Goal: Task Accomplishment & Management: Use online tool/utility

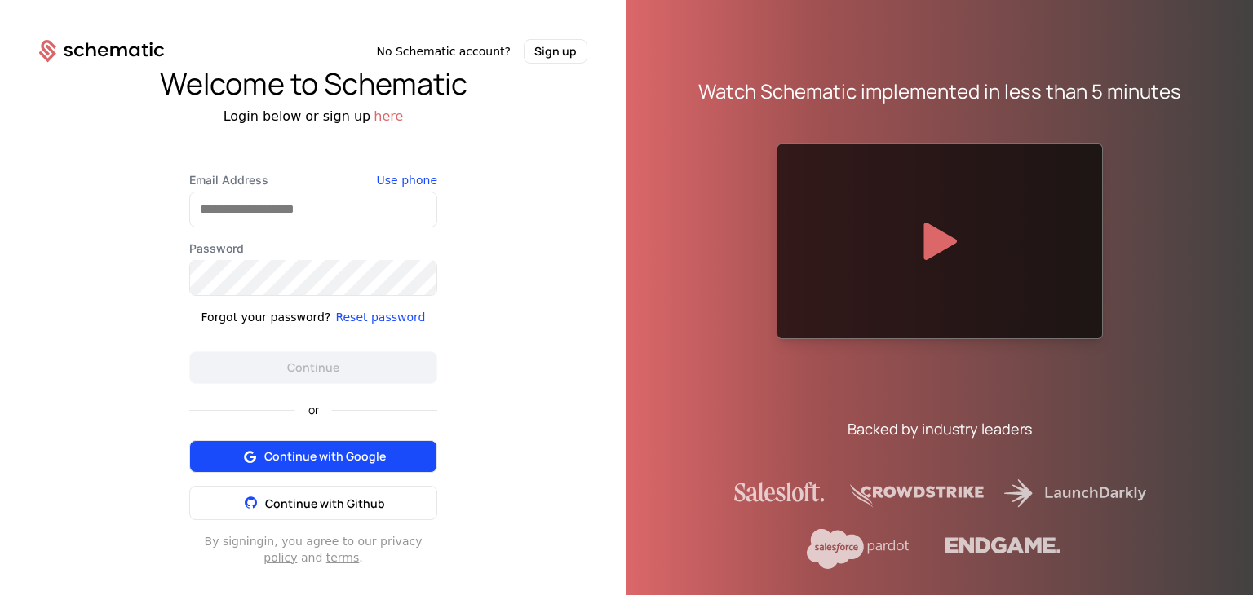
click at [294, 468] on button "Continue with Google" at bounding box center [313, 456] width 248 height 33
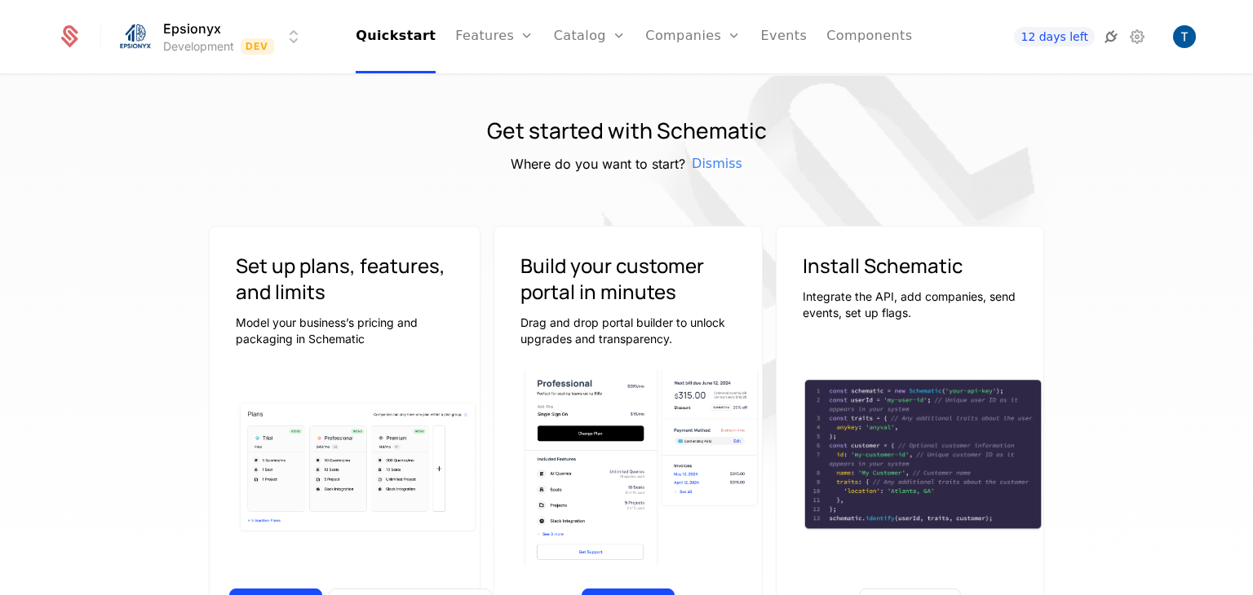
click at [1116, 30] on icon at bounding box center [1111, 37] width 20 height 20
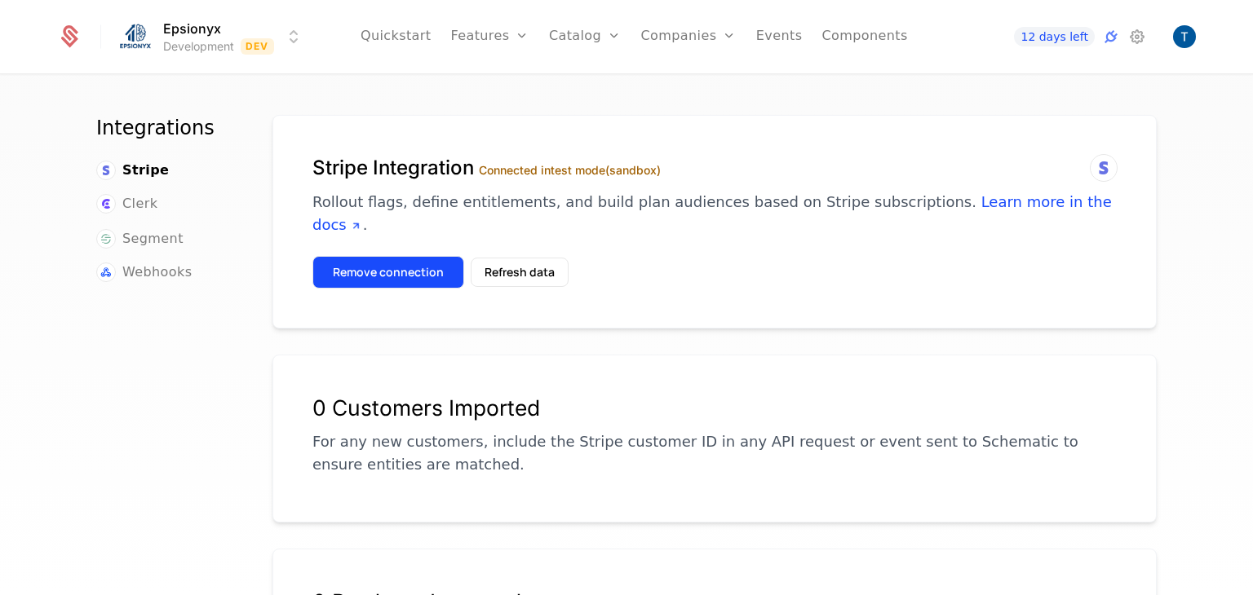
click at [373, 256] on button "Remove connection" at bounding box center [388, 272] width 152 height 33
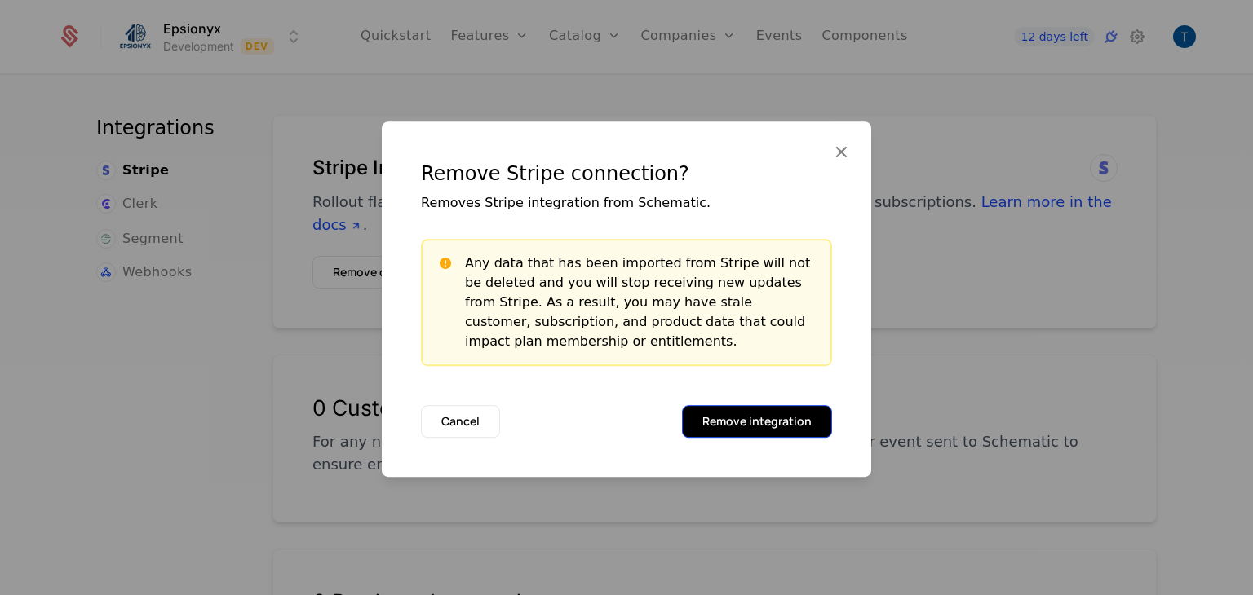
click at [763, 426] on button "Remove integration" at bounding box center [757, 421] width 150 height 33
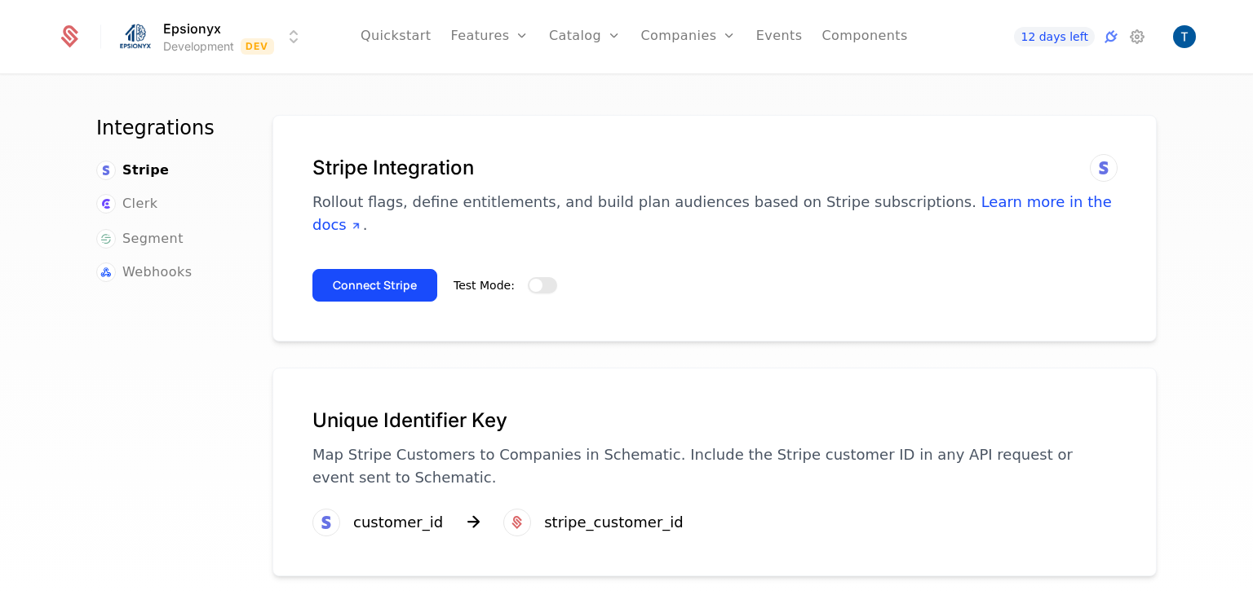
click at [529, 279] on span "button" at bounding box center [535, 285] width 13 height 13
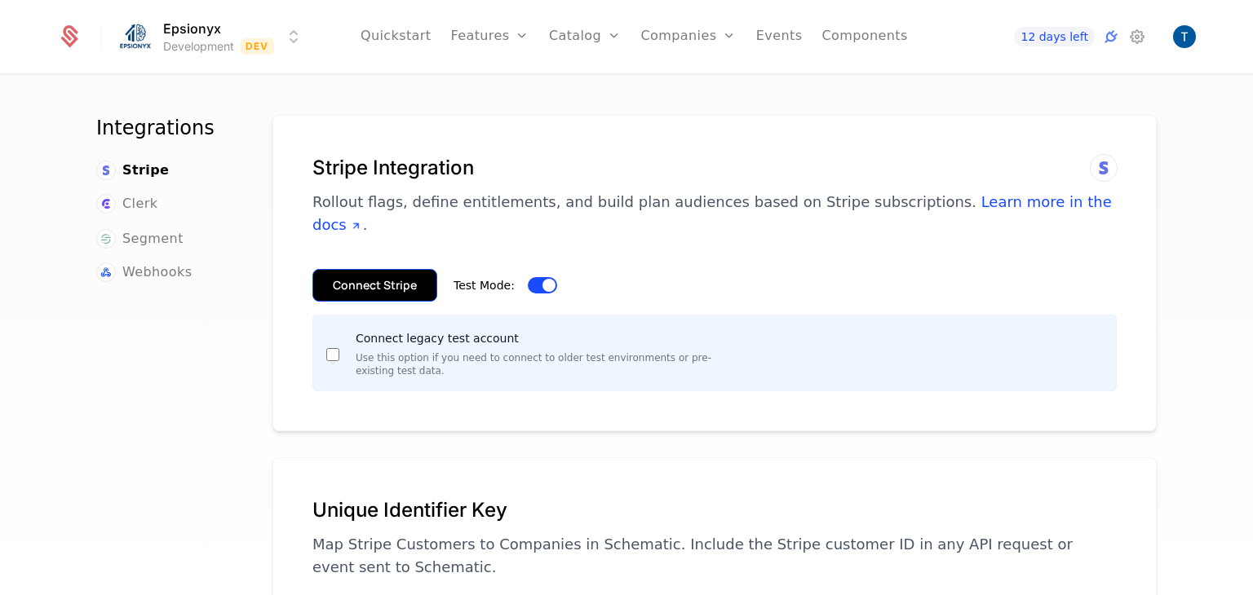
click at [329, 269] on button "Connect Stripe" at bounding box center [374, 285] width 125 height 33
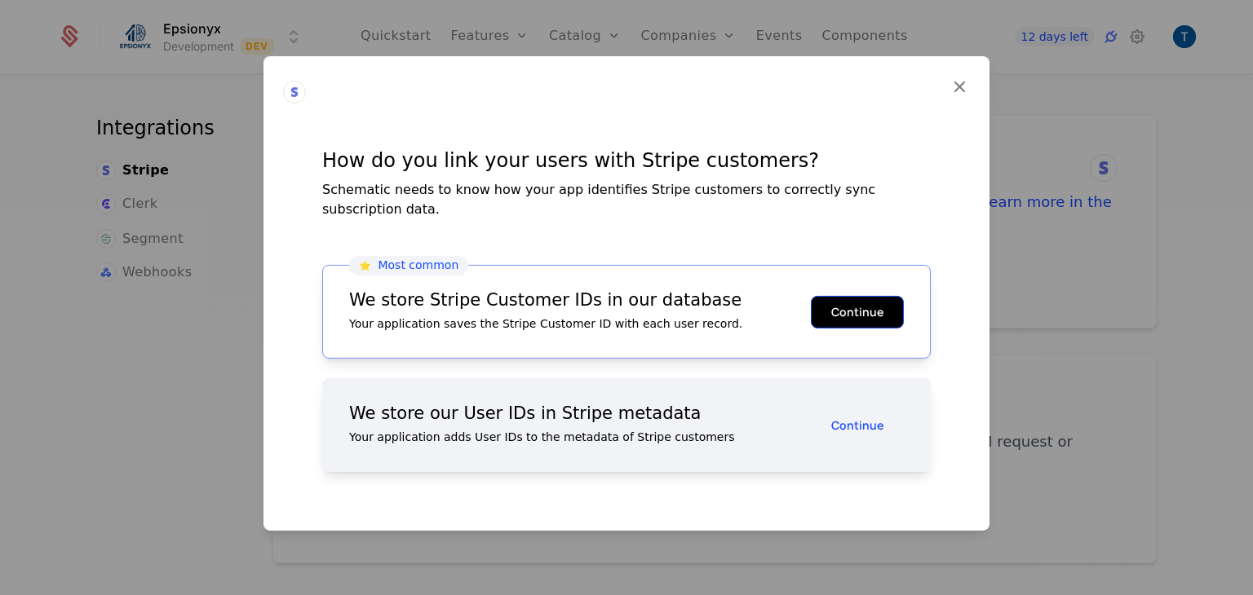
click at [851, 307] on button "Continue" at bounding box center [857, 311] width 93 height 33
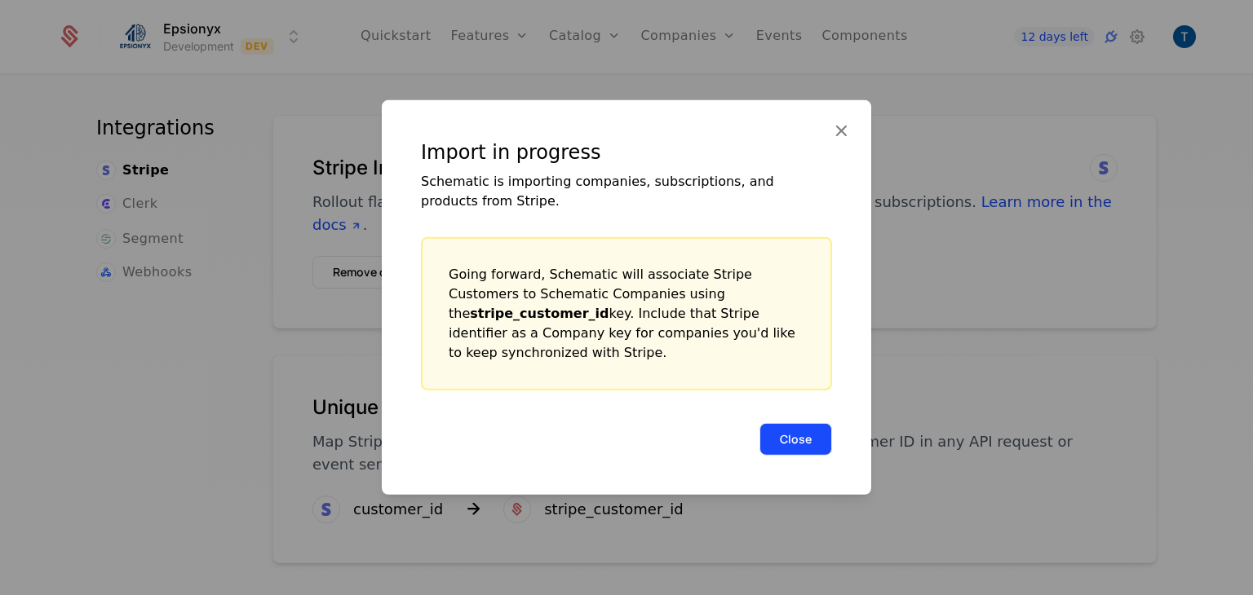
click at [806, 435] on button "Close" at bounding box center [795, 439] width 73 height 33
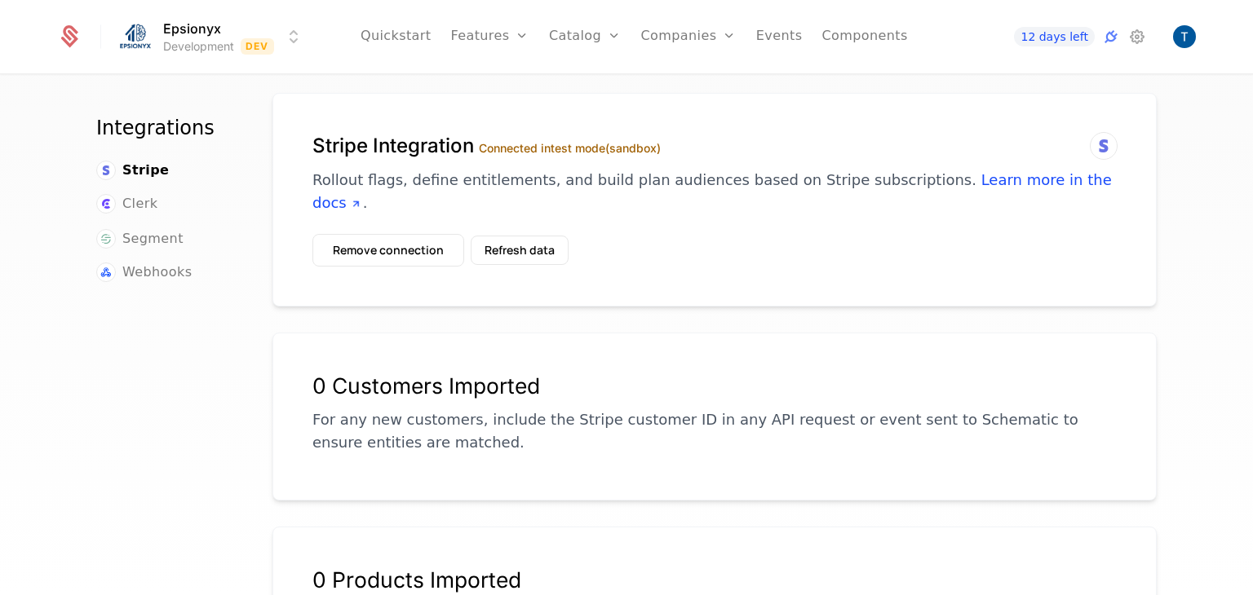
scroll to position [16, 0]
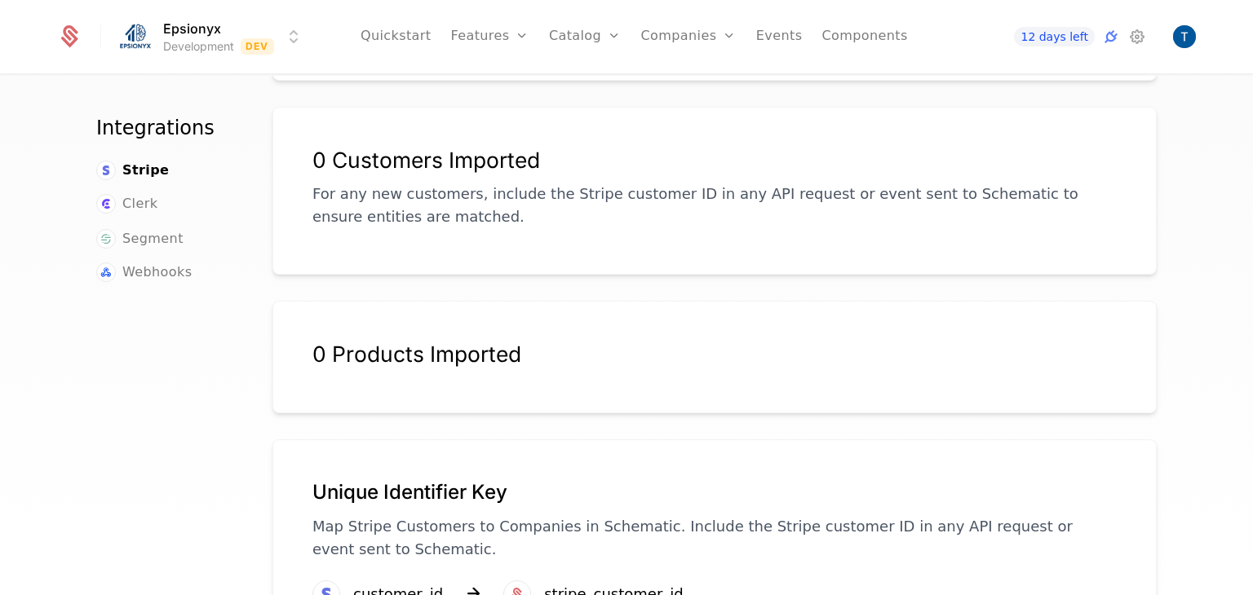
scroll to position [306, 0]
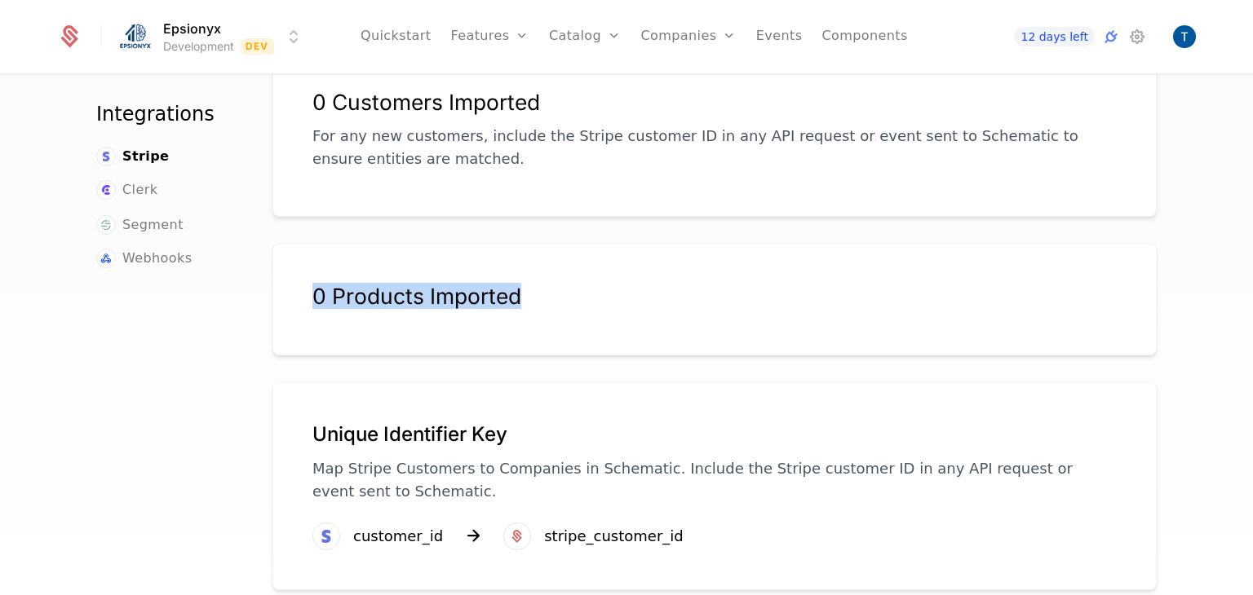
drag, startPoint x: 310, startPoint y: 268, endPoint x: 512, endPoint y: 281, distance: 202.7
click at [512, 283] on div "0 Products Imported" at bounding box center [714, 296] width 804 height 26
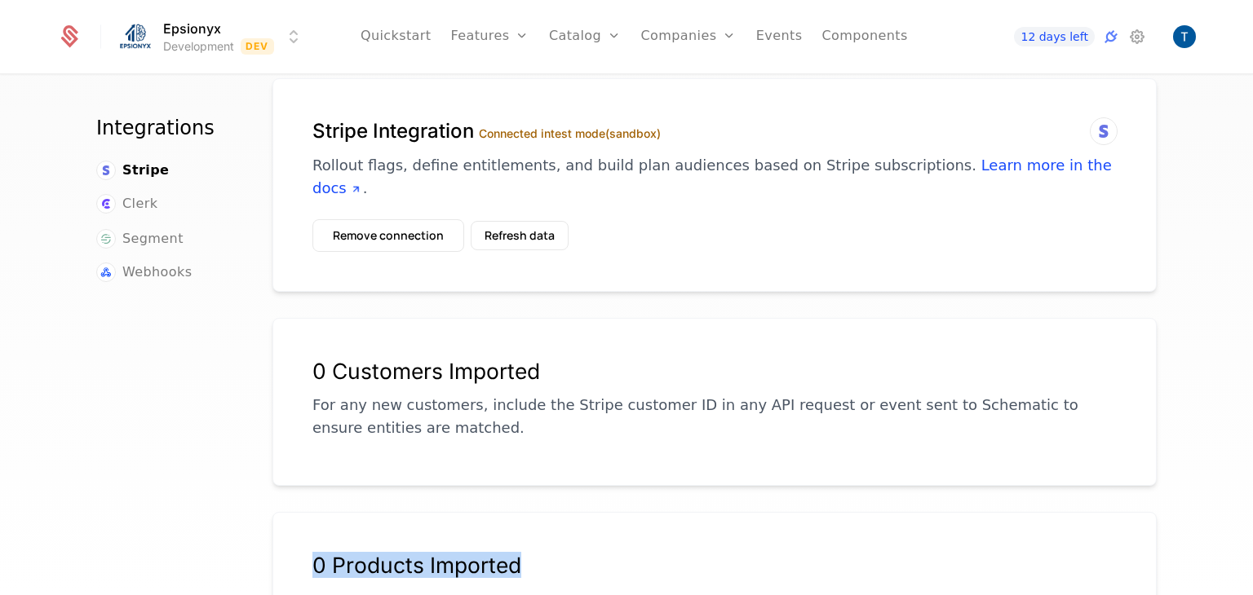
scroll to position [0, 0]
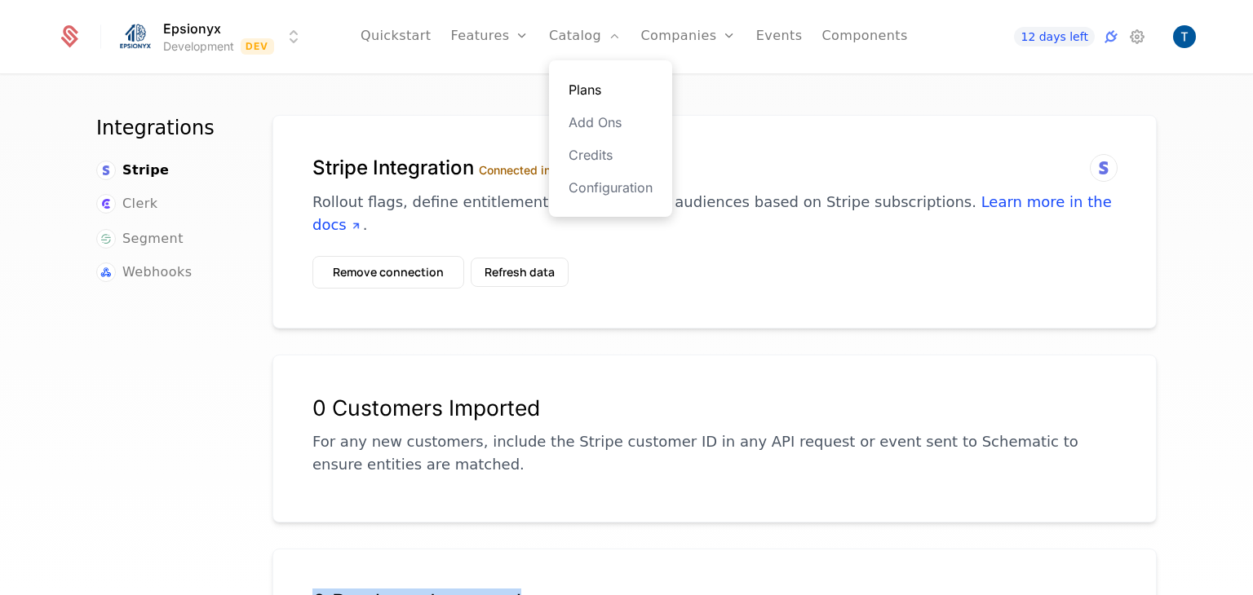
click at [579, 87] on link "Plans" at bounding box center [610, 90] width 84 height 20
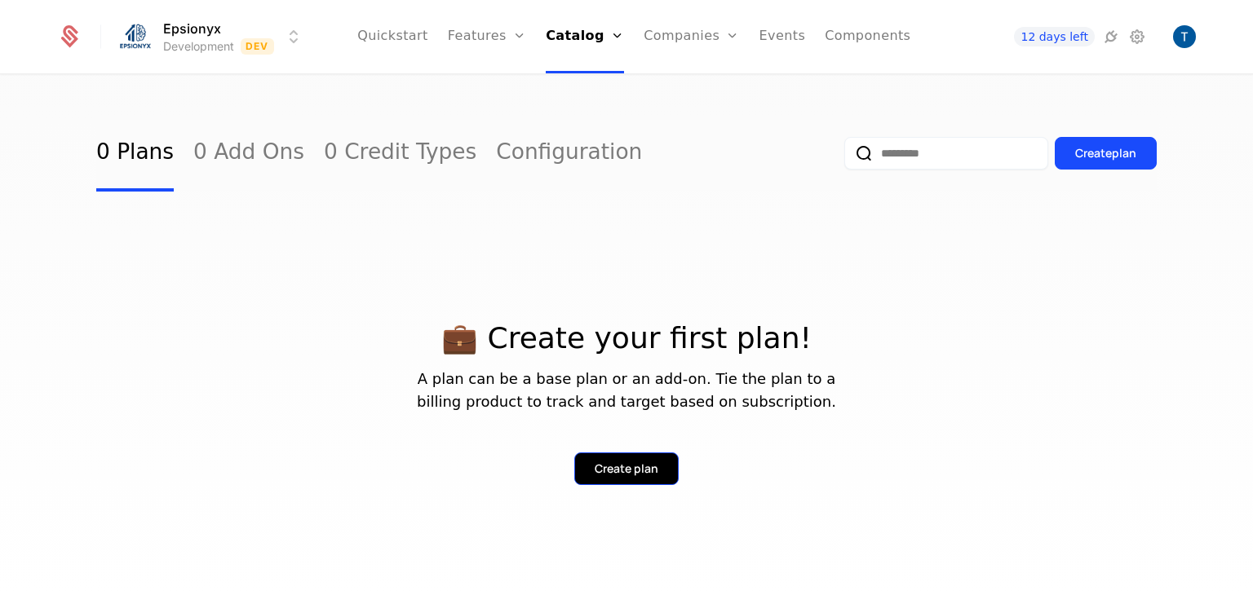
click at [625, 461] on div "Create plan" at bounding box center [627, 469] width 64 height 16
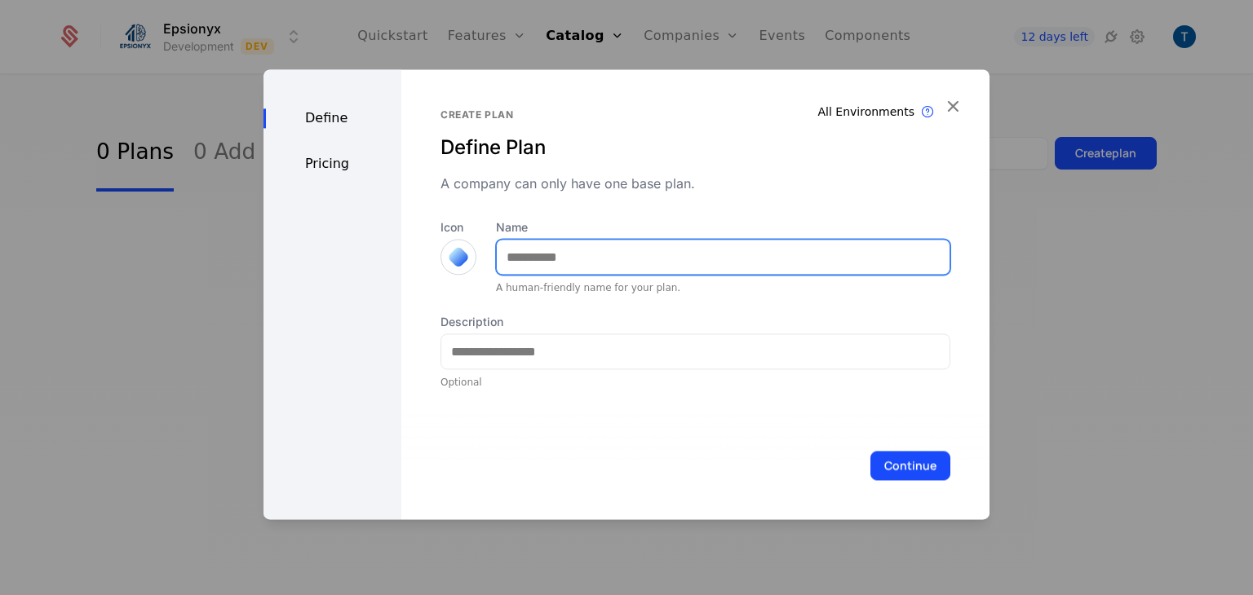
click at [542, 254] on input "Name" at bounding box center [723, 257] width 453 height 34
type input "********"
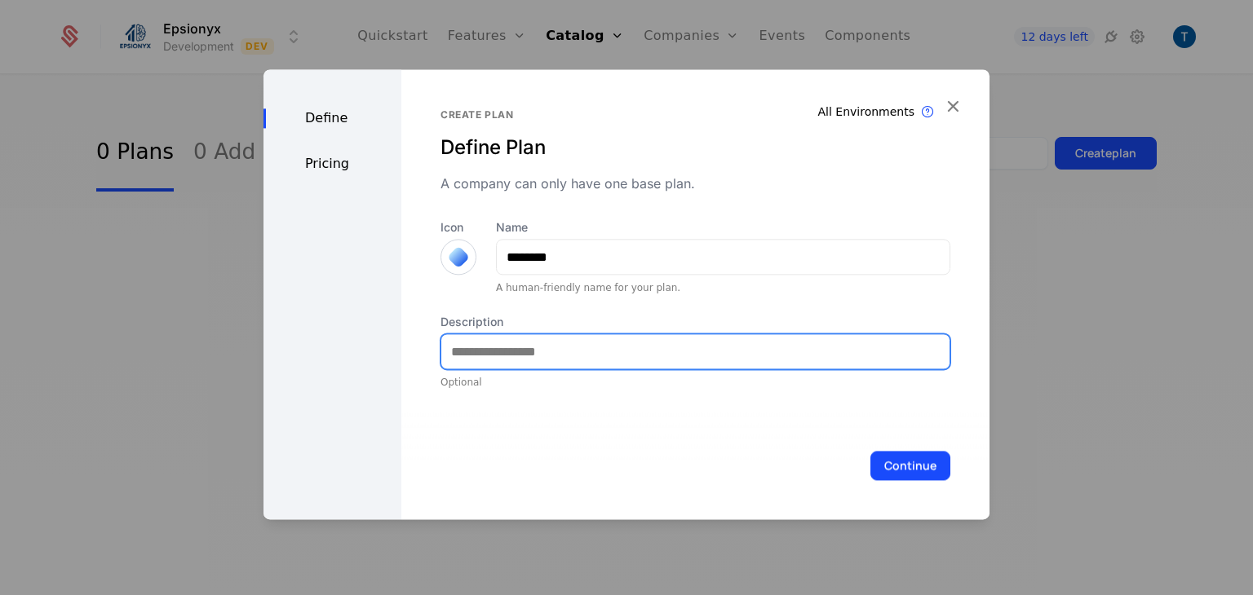
click at [480, 356] on input "Description" at bounding box center [695, 351] width 508 height 34
type input "**********"
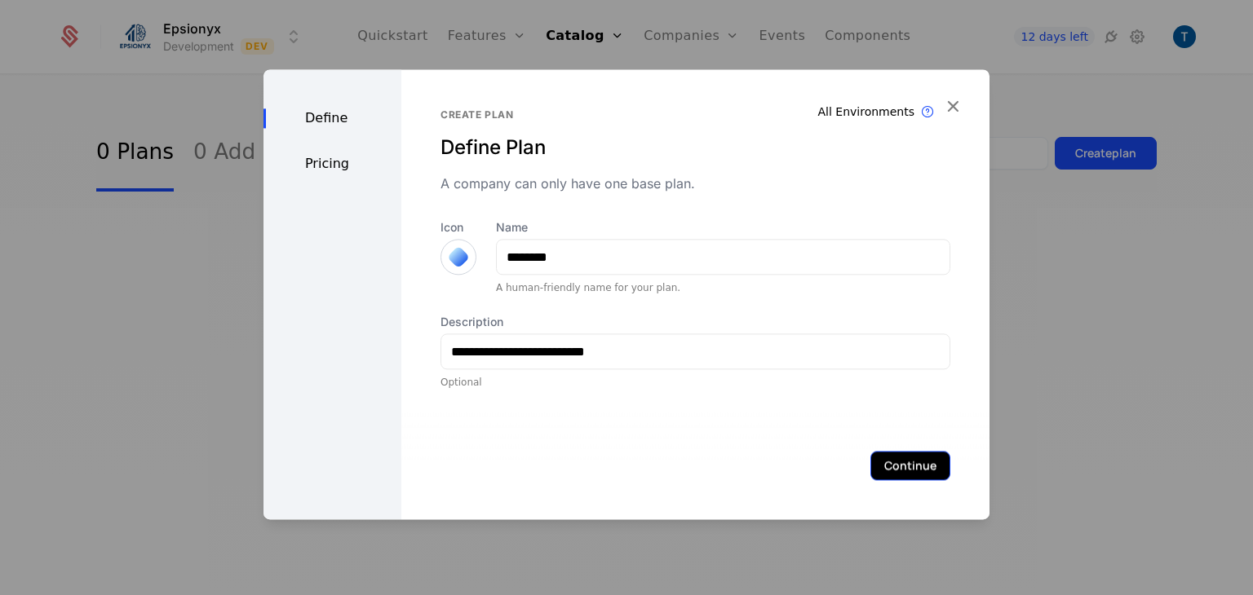
click at [894, 467] on button "Continue" at bounding box center [910, 465] width 80 height 29
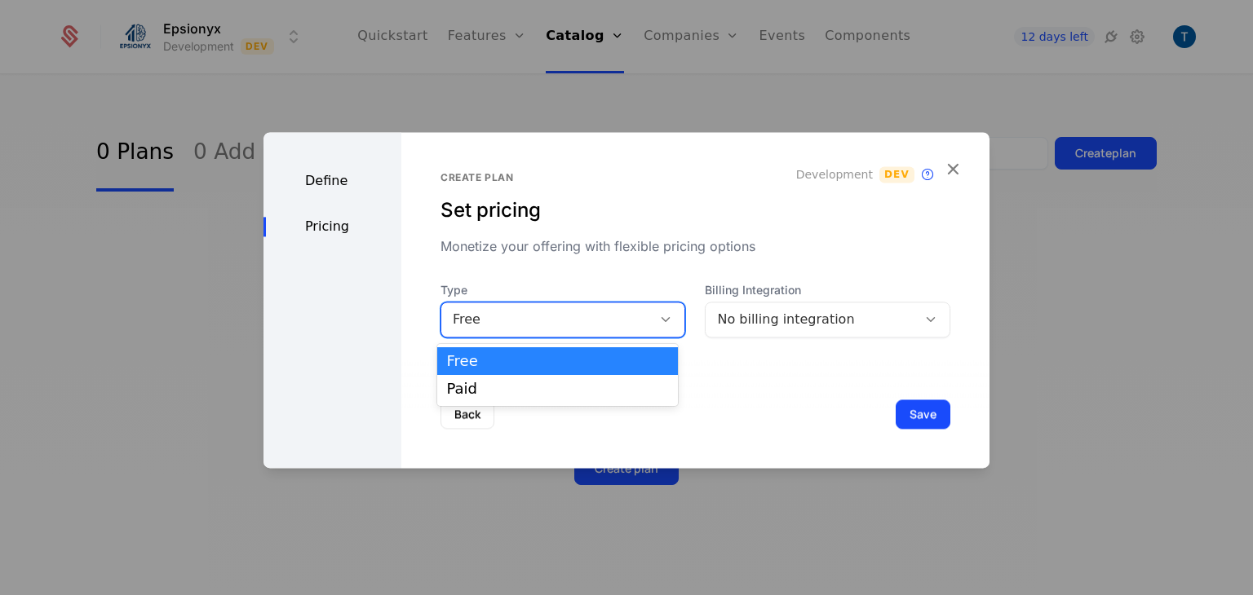
click at [556, 324] on div "Free" at bounding box center [547, 320] width 188 height 20
click at [507, 394] on div "Paid" at bounding box center [557, 389] width 221 height 15
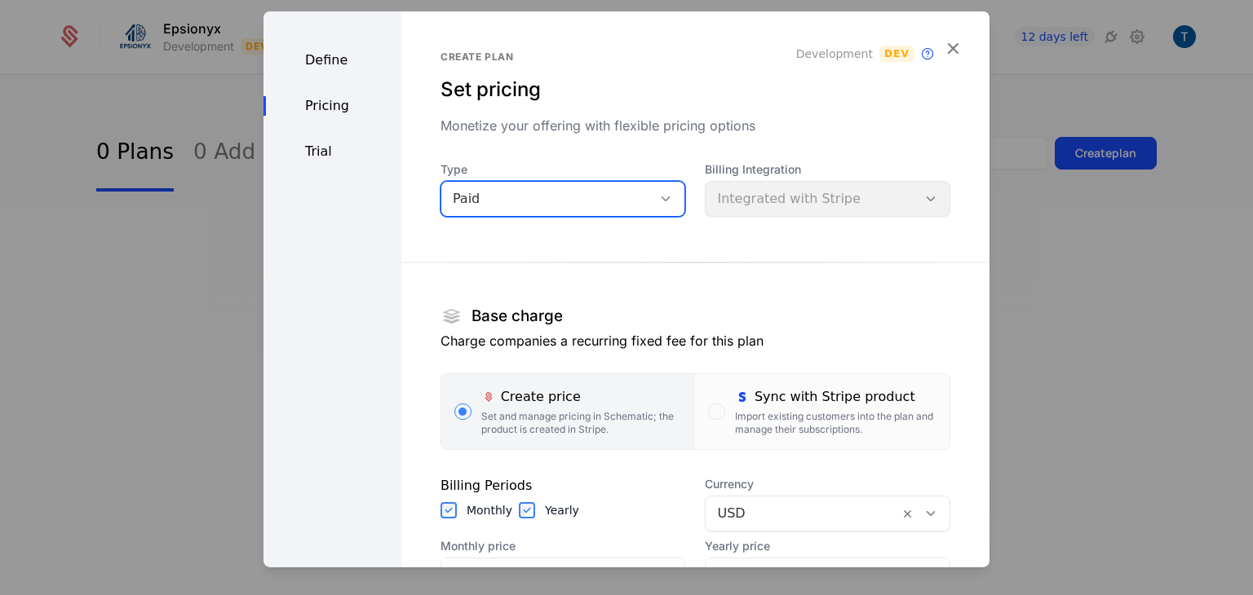
click at [626, 205] on div "Paid" at bounding box center [547, 199] width 188 height 20
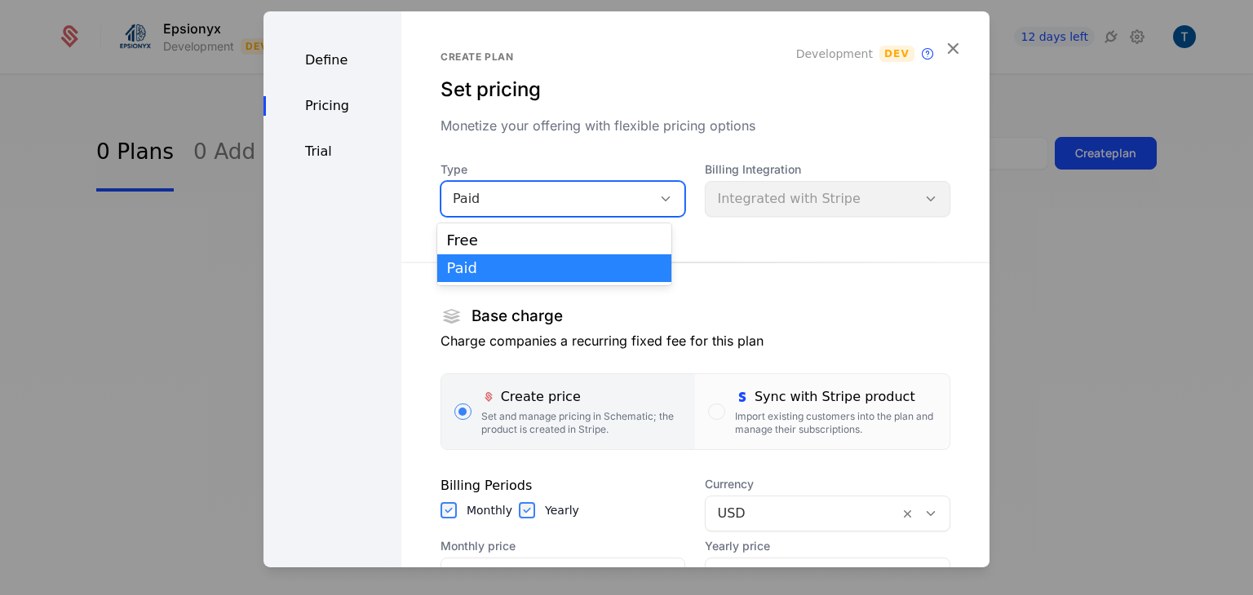
click at [626, 205] on div "Paid" at bounding box center [547, 199] width 188 height 20
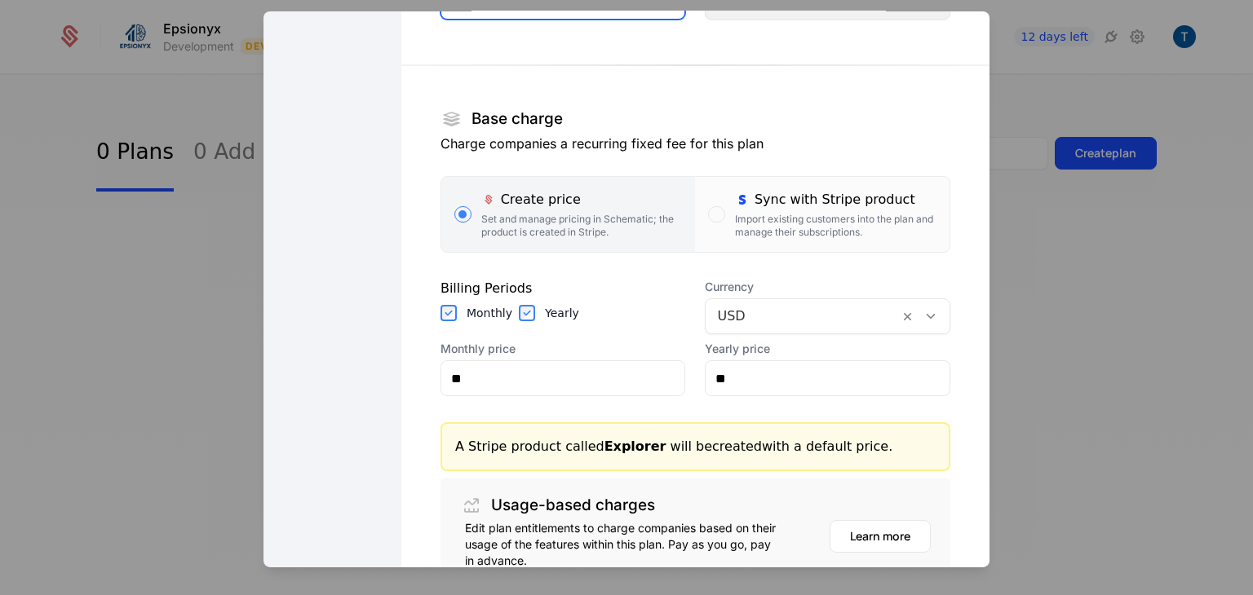
scroll to position [197, 0]
click at [568, 373] on input "**" at bounding box center [563, 378] width 244 height 34
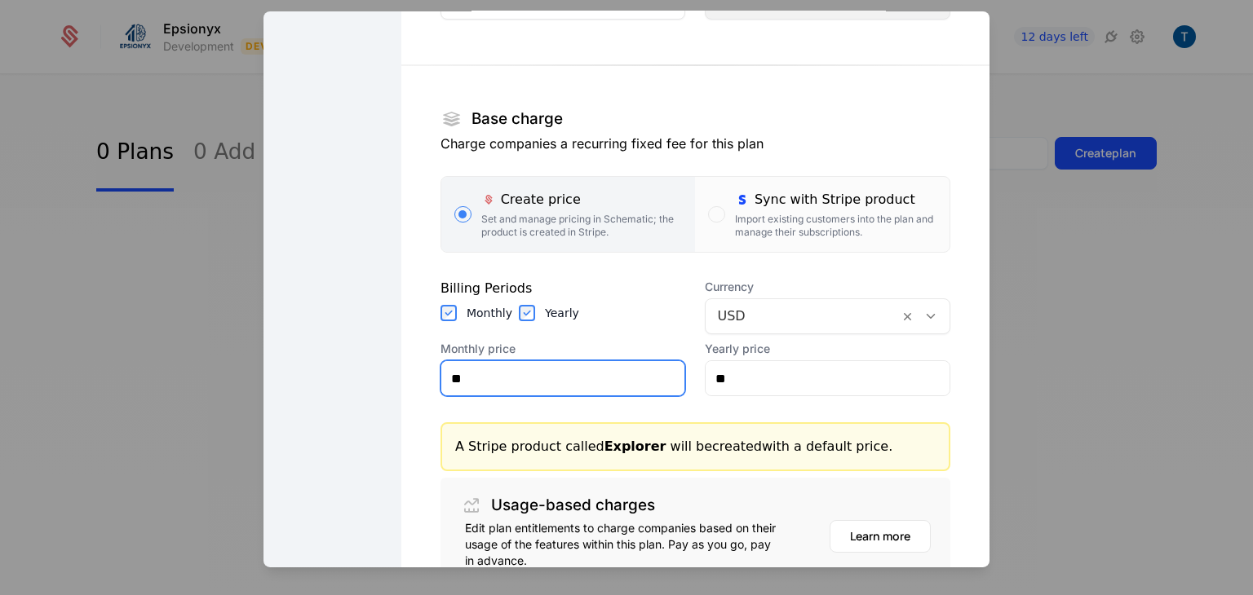
scroll to position [348, 0]
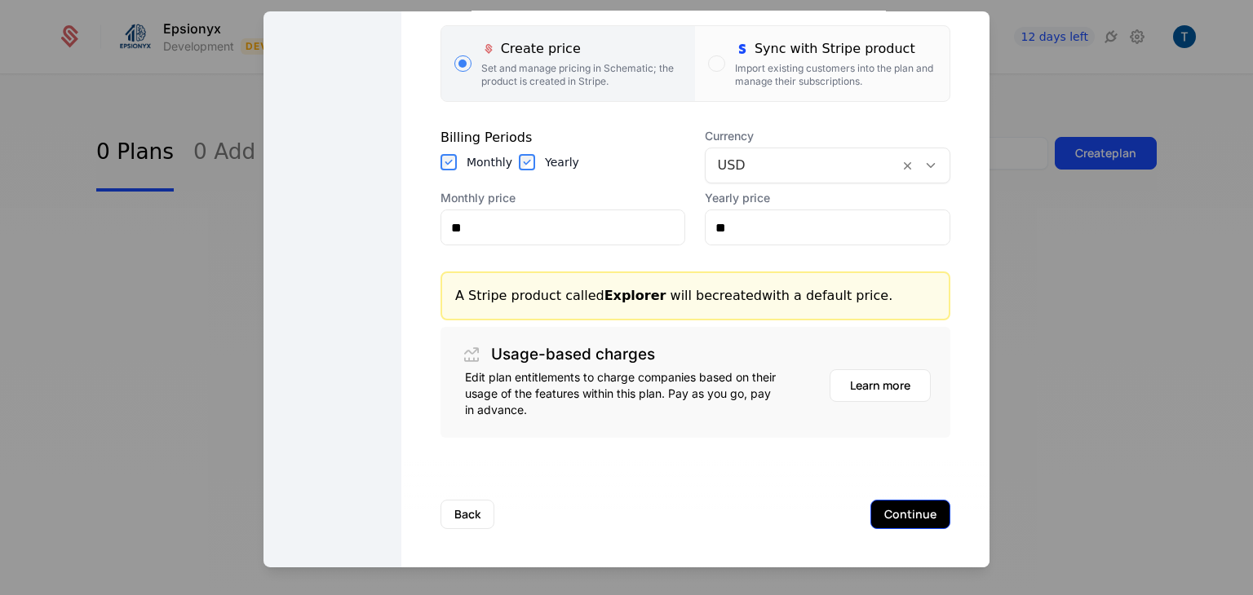
click at [882, 517] on button "Continue" at bounding box center [910, 514] width 80 height 29
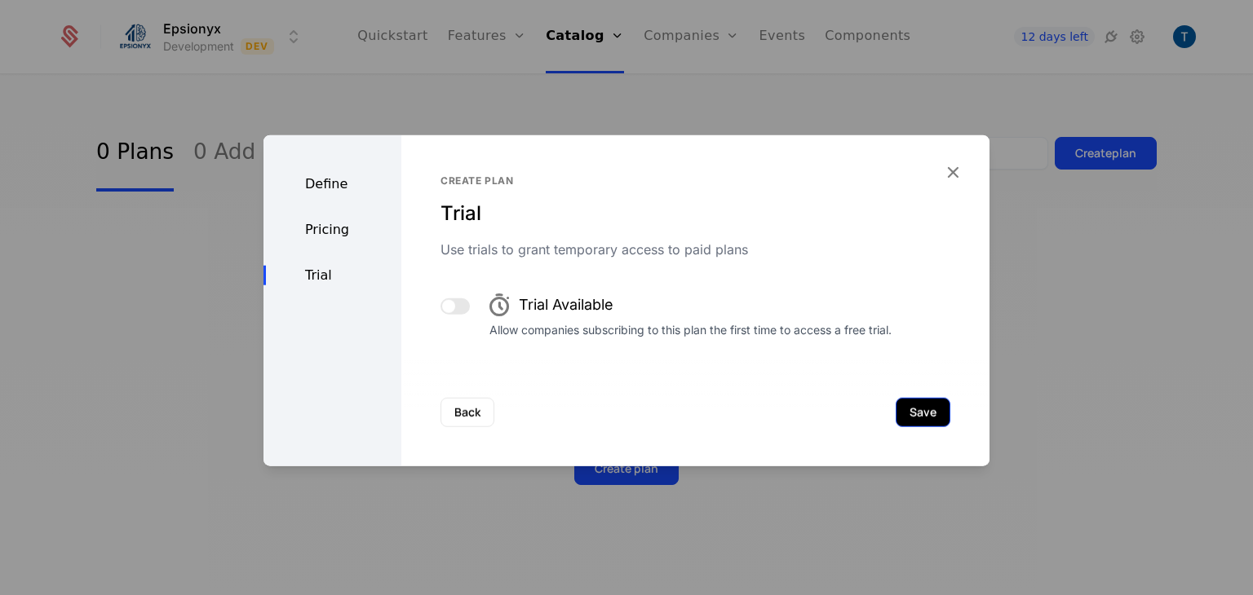
click at [909, 418] on button "Save" at bounding box center [922, 412] width 55 height 29
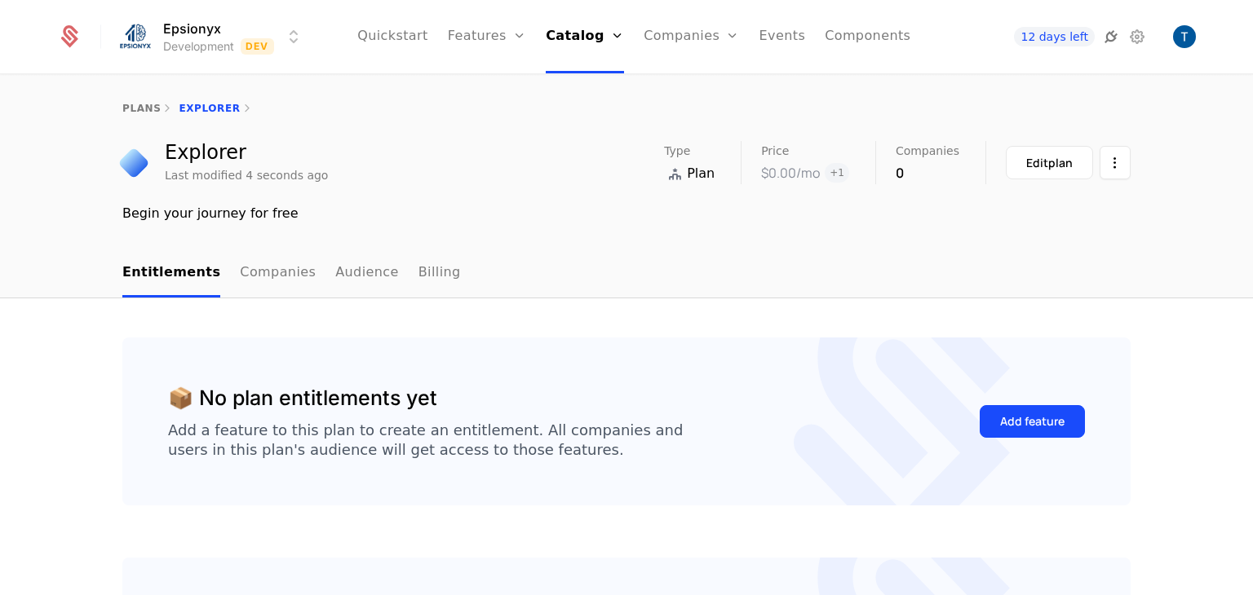
click at [1112, 38] on icon at bounding box center [1111, 37] width 20 height 20
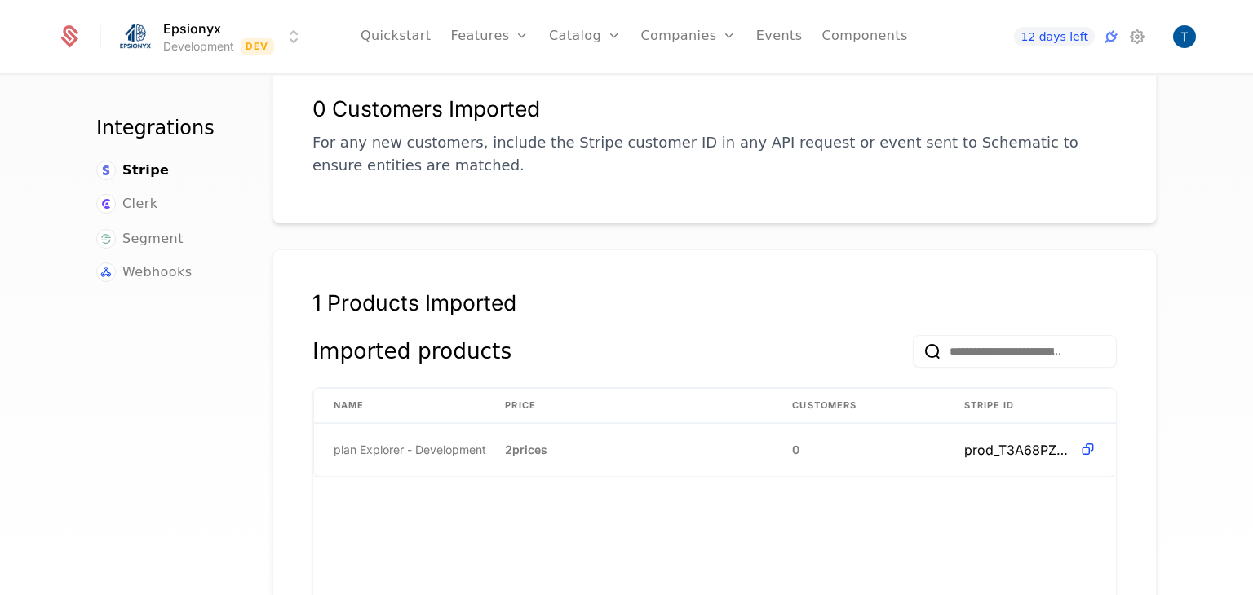
scroll to position [300, 0]
click at [521, 441] on span "2 prices" at bounding box center [526, 449] width 42 height 16
click at [509, 441] on span "2 prices" at bounding box center [526, 449] width 42 height 16
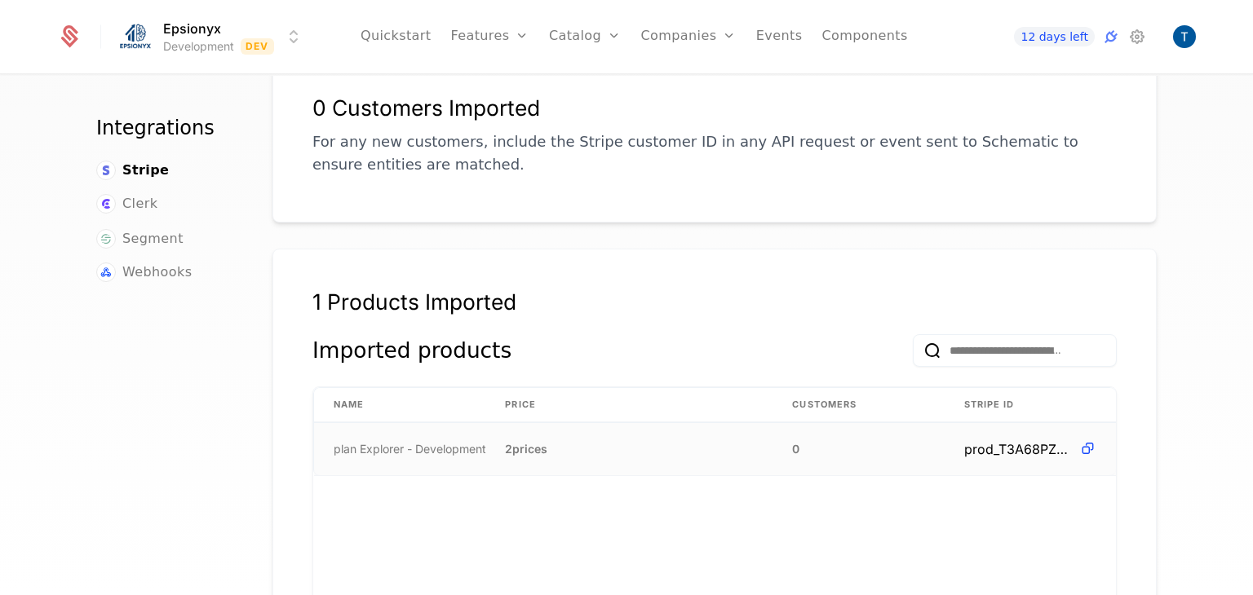
click at [509, 441] on span "2 prices" at bounding box center [526, 449] width 42 height 16
click at [529, 441] on span "2 prices" at bounding box center [526, 449] width 42 height 16
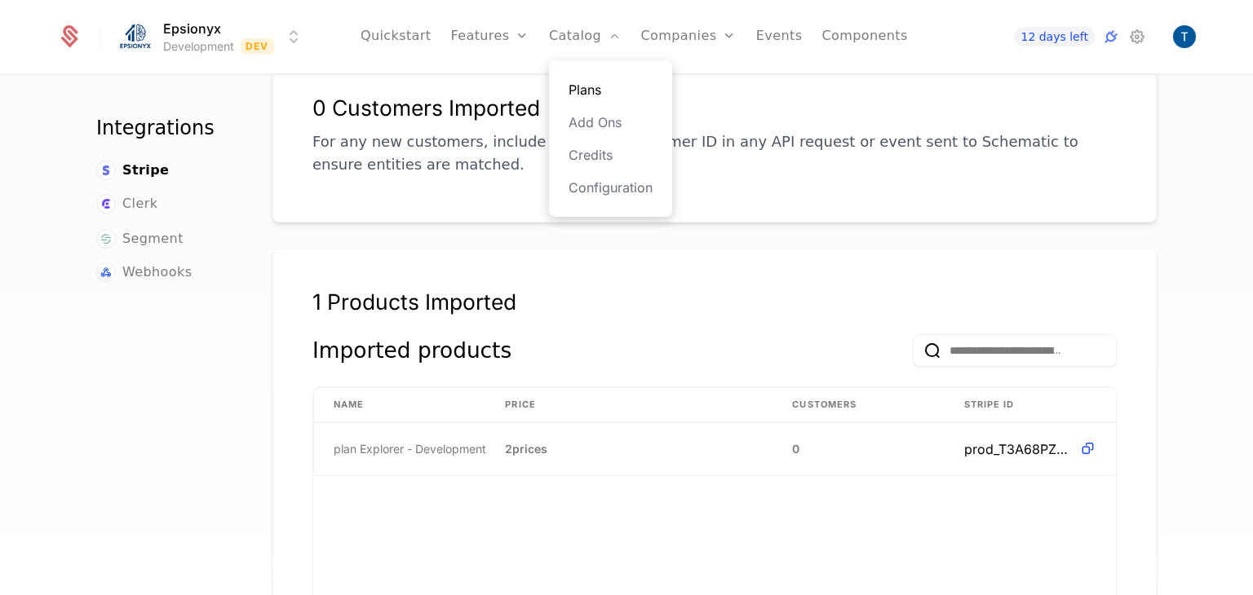
click at [577, 85] on link "Plans" at bounding box center [610, 90] width 84 height 20
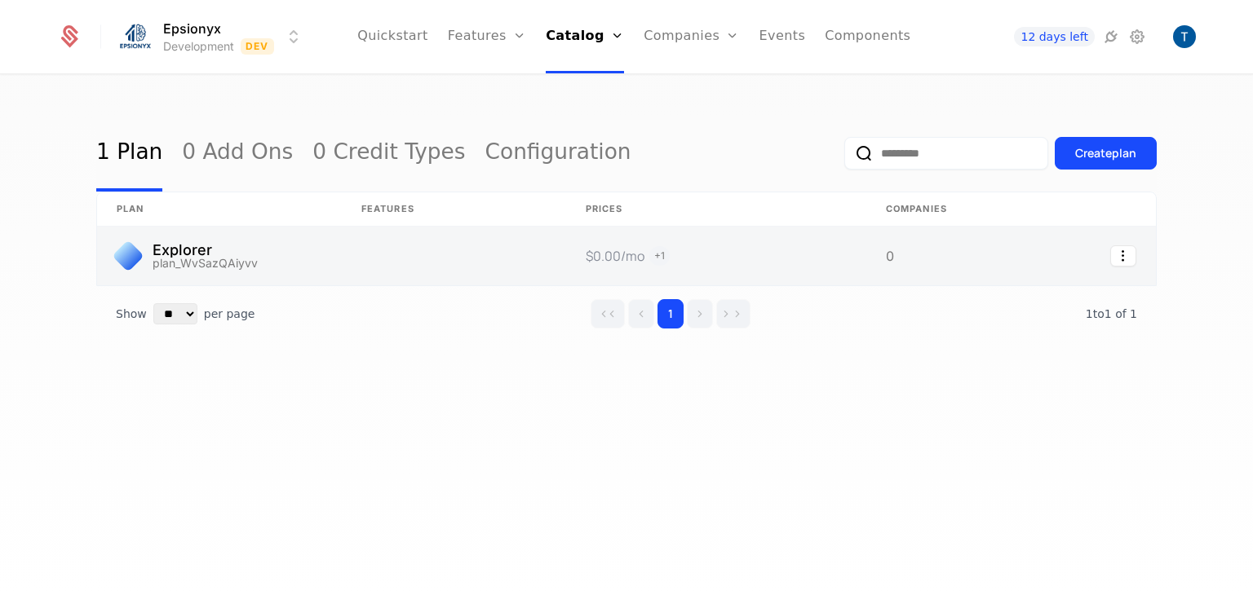
click at [640, 258] on link at bounding box center [716, 256] width 300 height 59
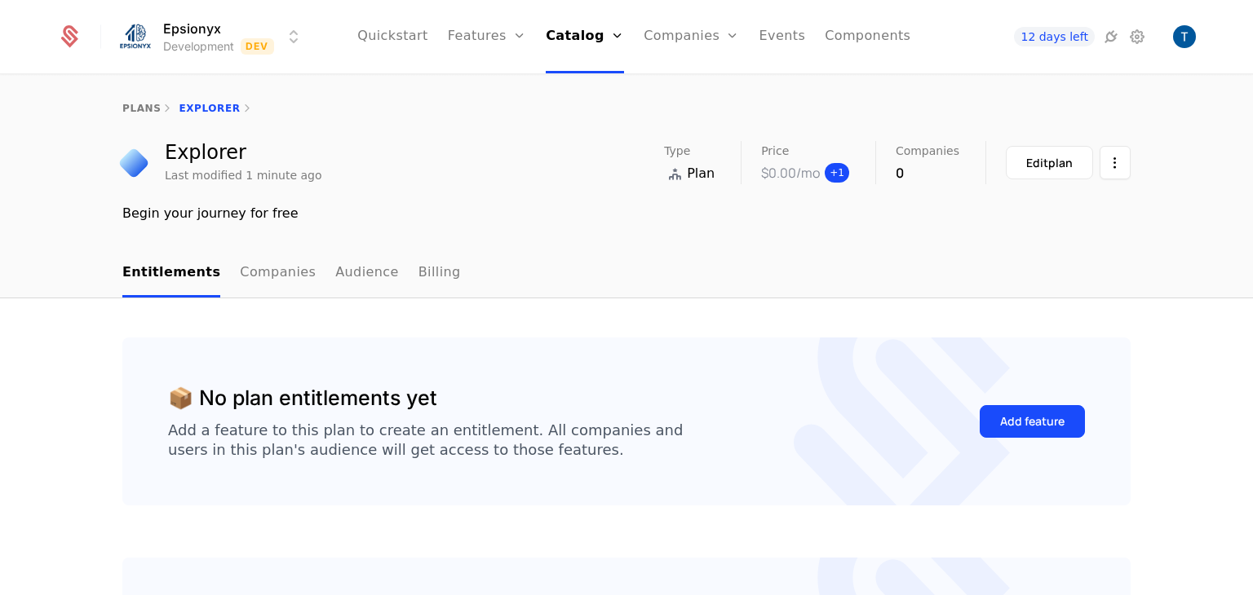
click at [842, 174] on span "+ 1" at bounding box center [836, 173] width 24 height 20
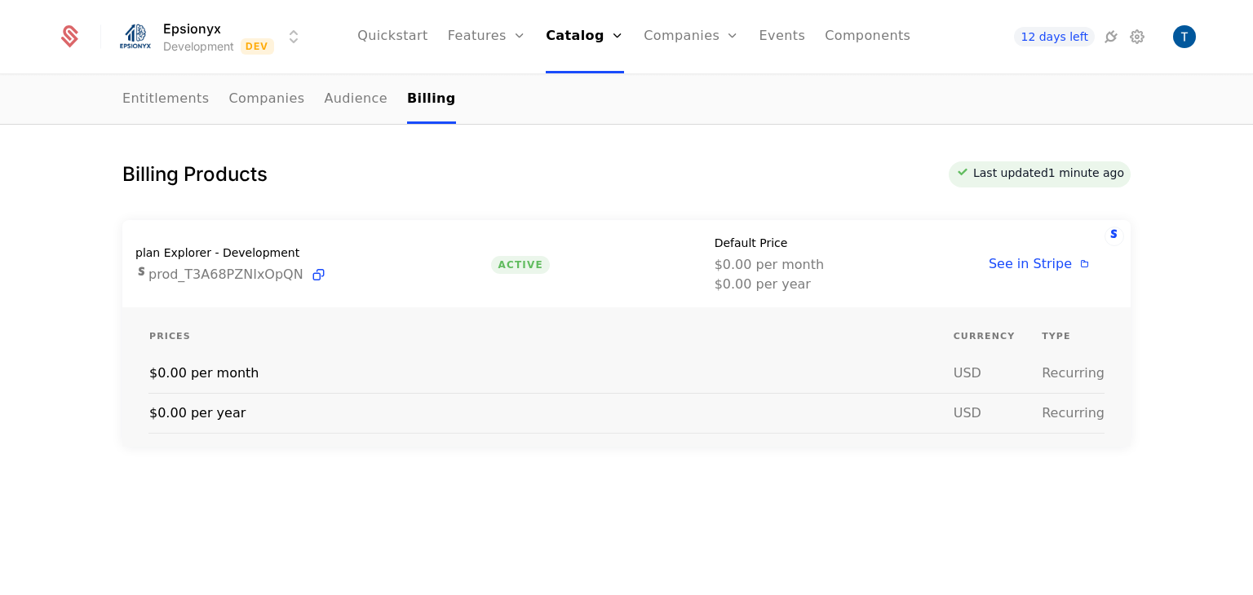
scroll to position [178, 0]
click at [1012, 254] on span "See in Stripe" at bounding box center [1029, 261] width 83 height 15
click at [1028, 265] on span "See in Stripe" at bounding box center [1029, 261] width 83 height 15
click at [498, 284] on div "plan Explorer - Development prod_T3A68PZNIxOpQN Active Default Price $0.00 per …" at bounding box center [626, 262] width 1008 height 87
click at [506, 266] on span "Active" at bounding box center [520, 263] width 58 height 18
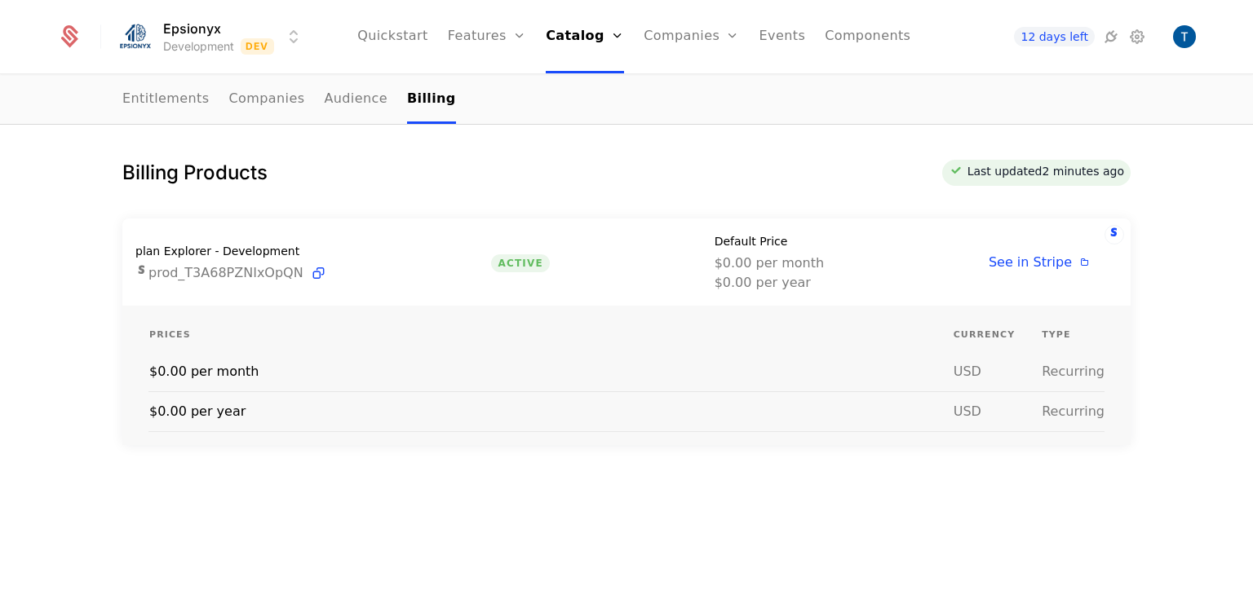
click at [950, 177] on div "Billing Products Last updated 2 minutes ago" at bounding box center [626, 173] width 1008 height 26
click at [1110, 37] on icon at bounding box center [1111, 37] width 20 height 20
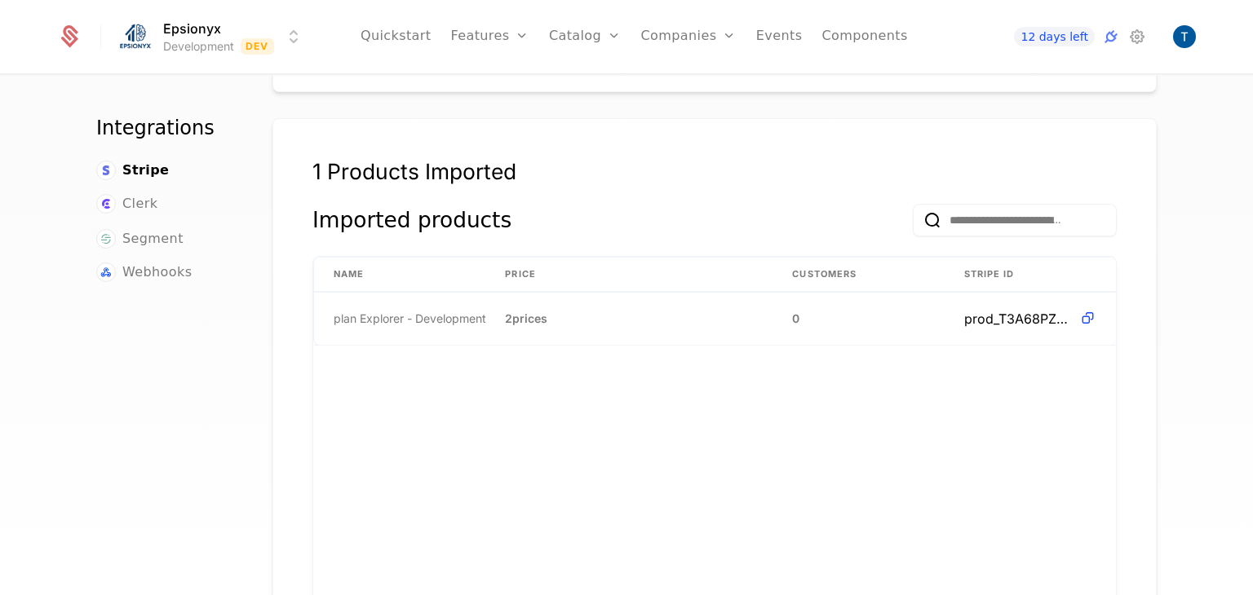
scroll to position [106, 0]
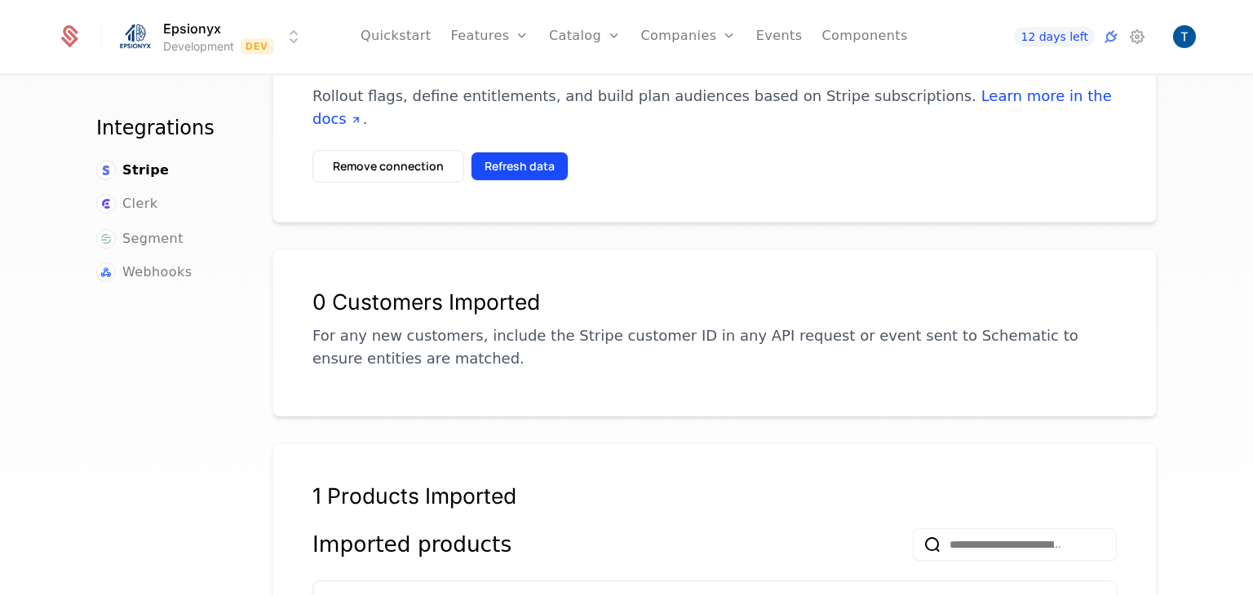
click at [529, 152] on button "Refresh data" at bounding box center [520, 166] width 98 height 29
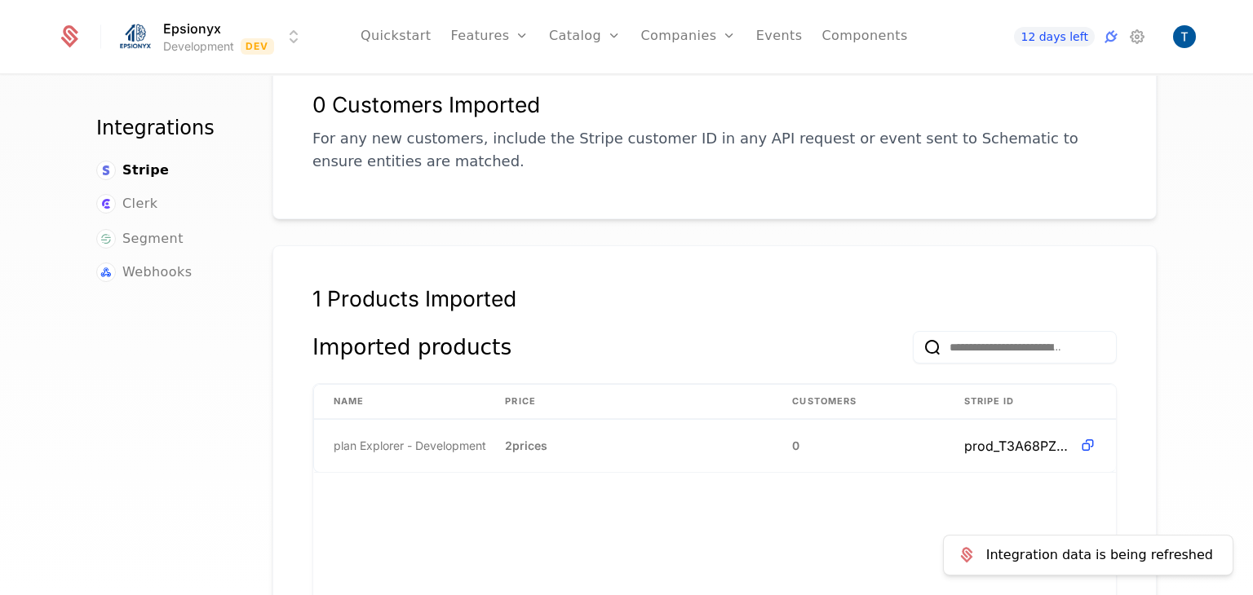
scroll to position [303, 0]
click at [488, 420] on td "2 prices" at bounding box center [628, 446] width 287 height 52
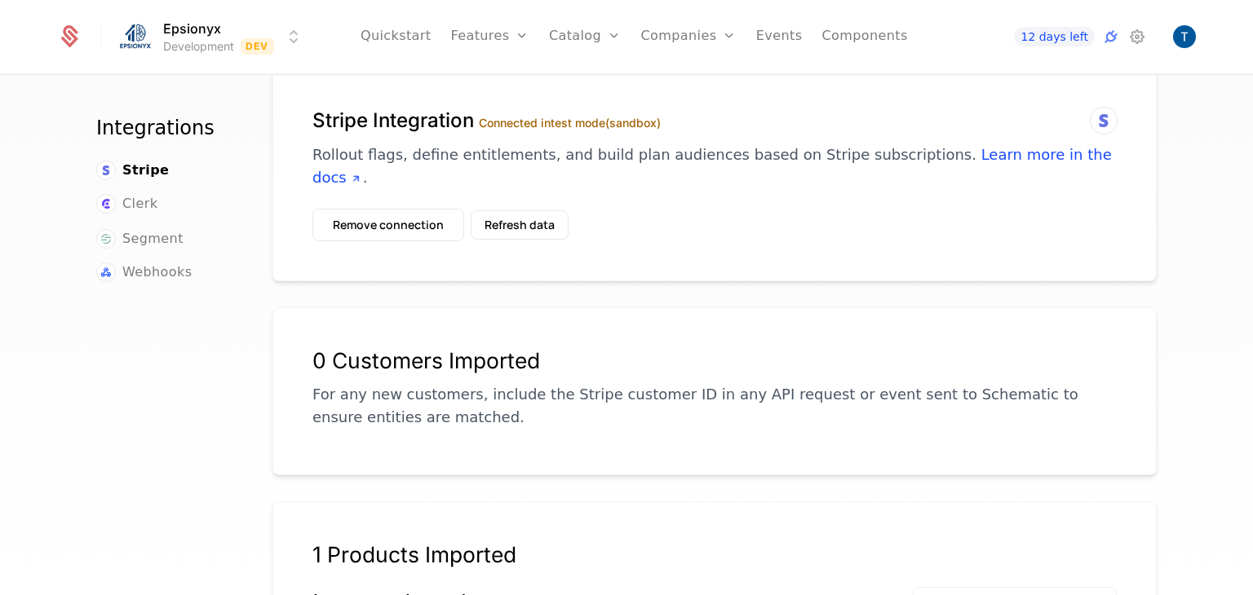
scroll to position [0, 0]
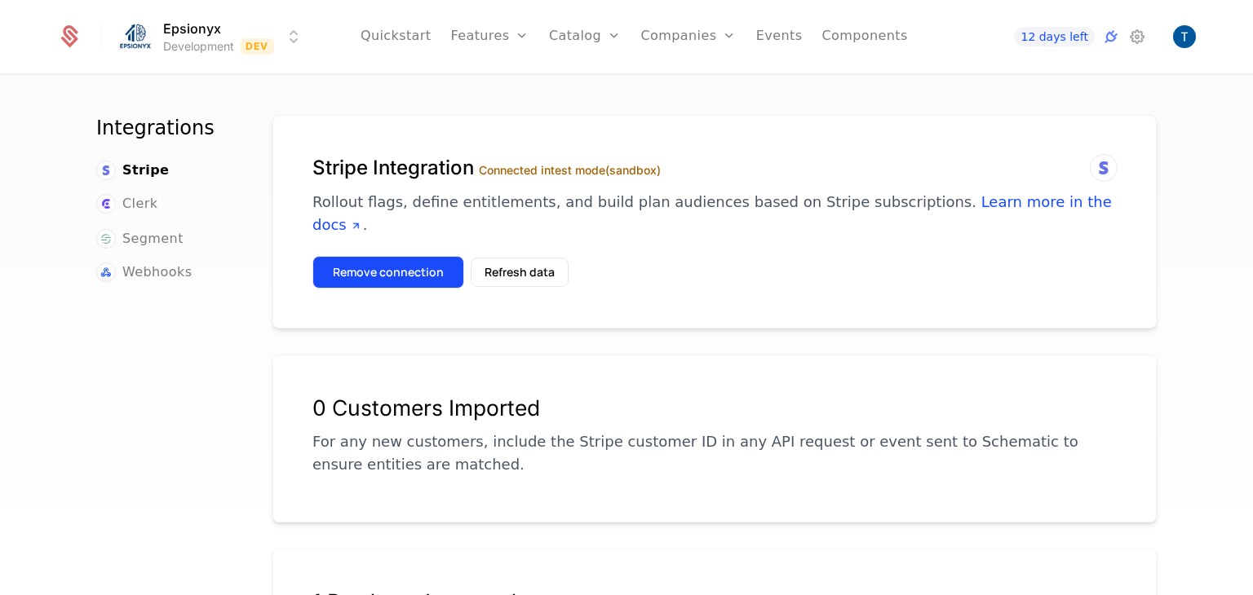
click at [414, 259] on button "Remove connection" at bounding box center [388, 272] width 152 height 33
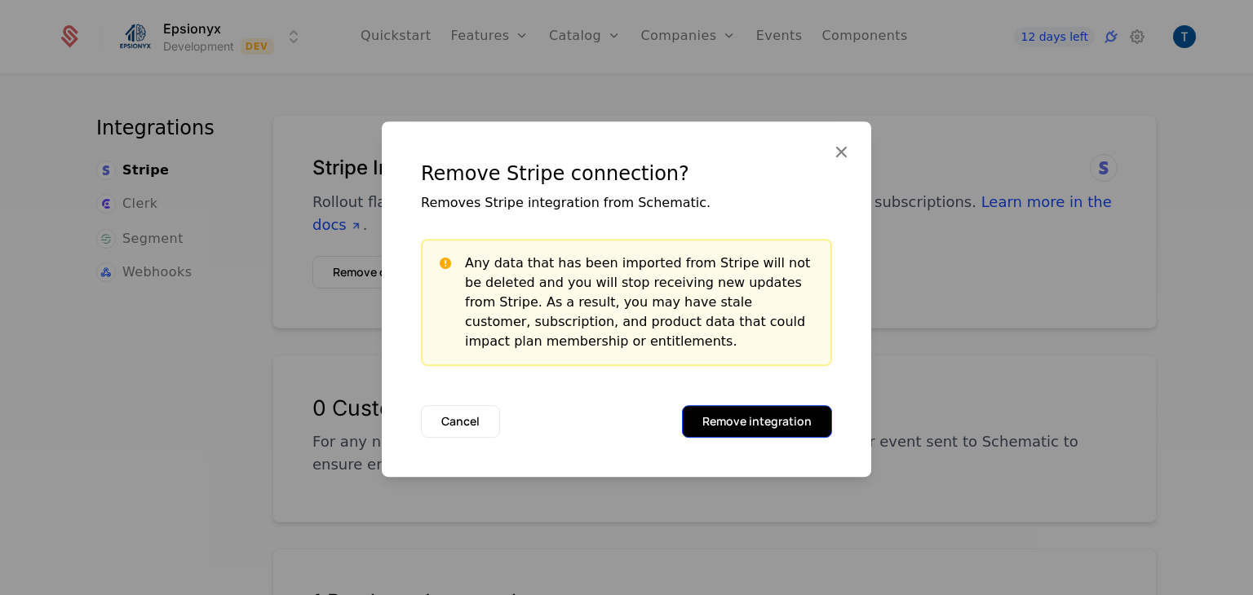
click at [766, 417] on button "Remove integration" at bounding box center [757, 421] width 150 height 33
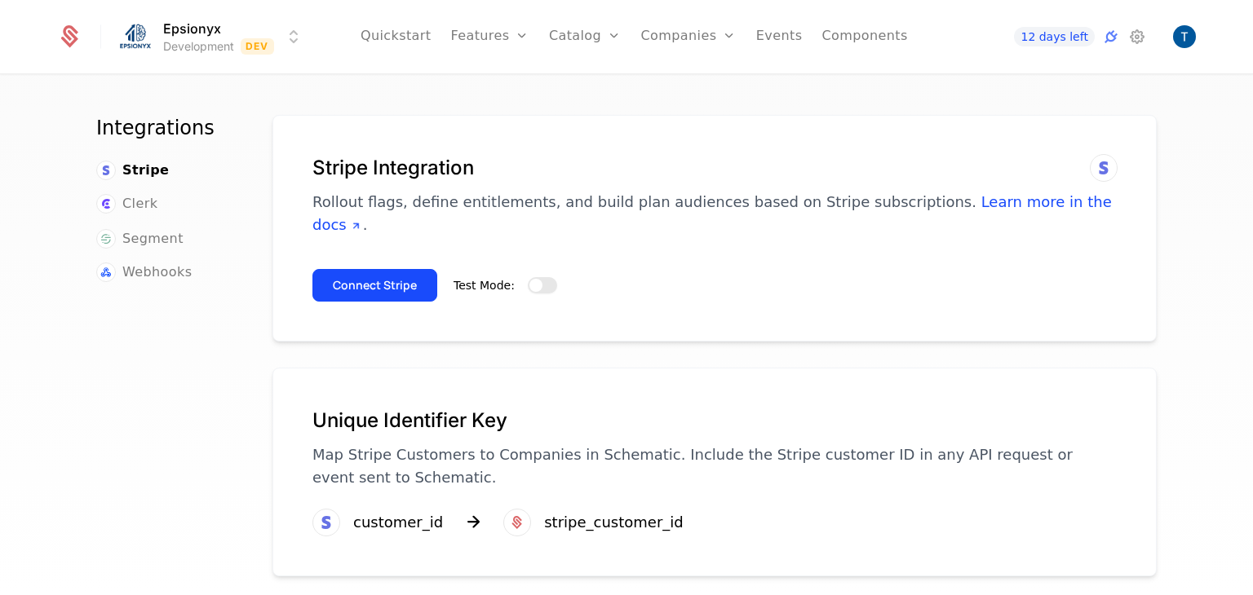
click at [533, 277] on button "Test Mode:" at bounding box center [542, 285] width 29 height 16
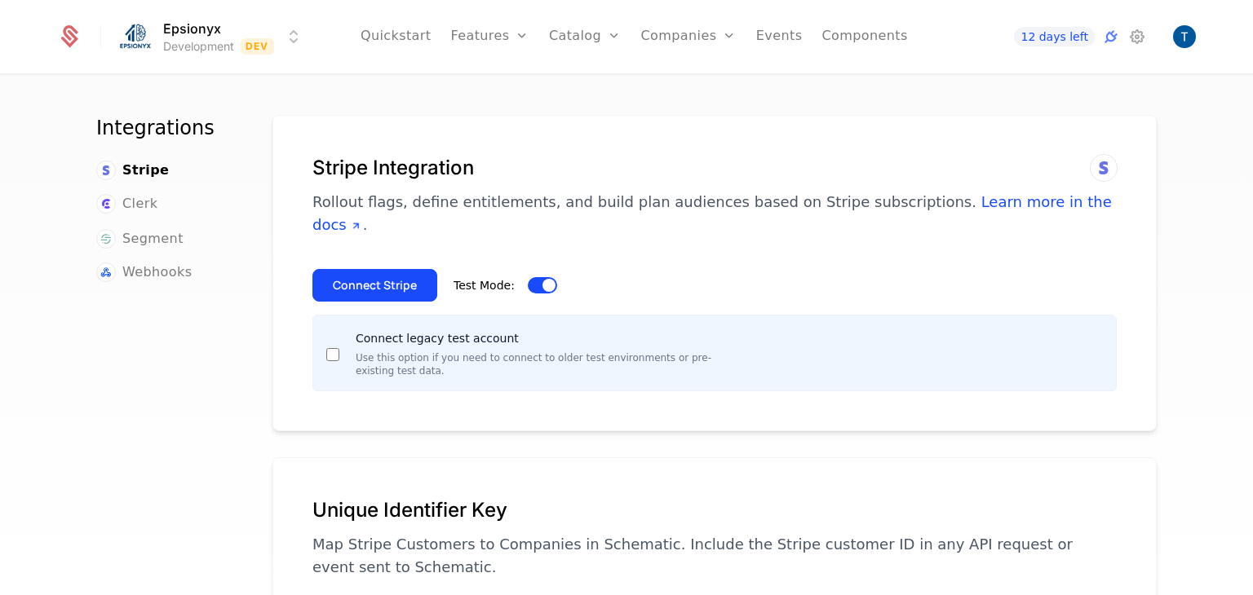
click at [329, 338] on div "Connect legacy test account Use this option if you need to connect to older tes…" at bounding box center [523, 353] width 395 height 49
click at [364, 269] on button "Connect Stripe" at bounding box center [374, 285] width 125 height 33
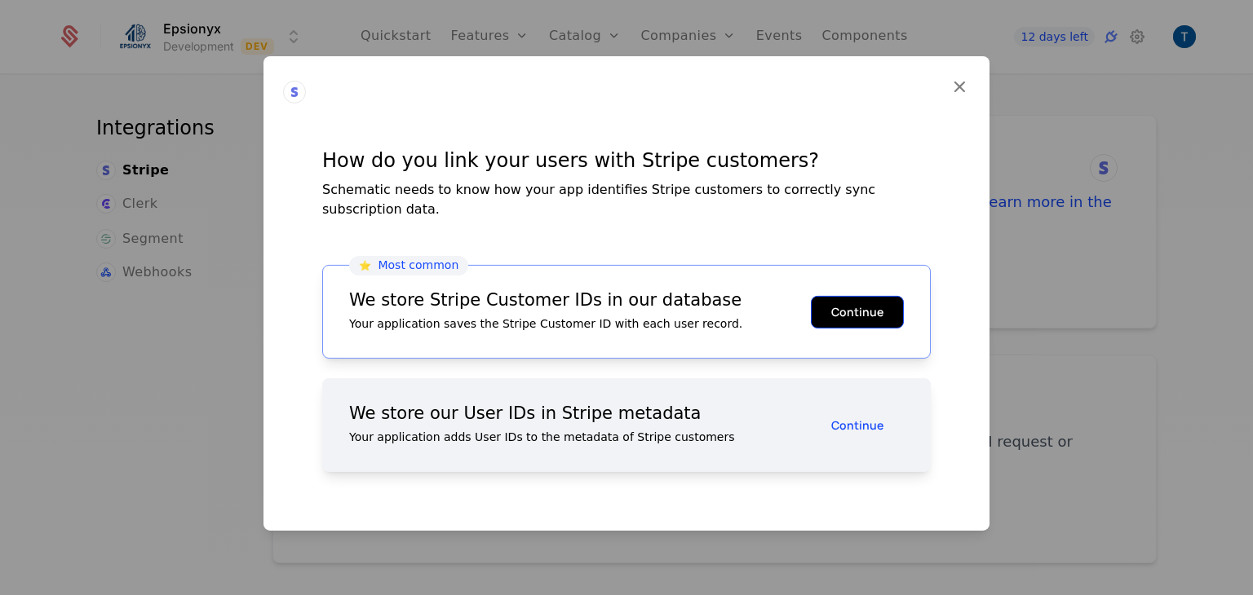
click at [831, 304] on button "Continue" at bounding box center [857, 311] width 93 height 33
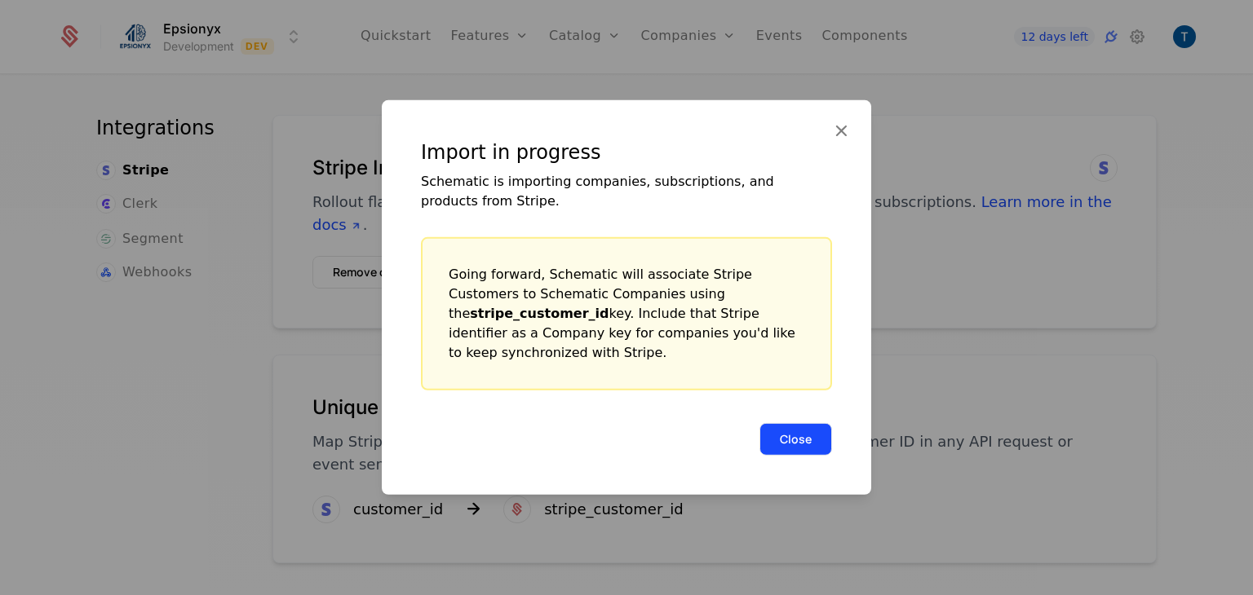
click at [798, 424] on button "Close" at bounding box center [795, 439] width 73 height 33
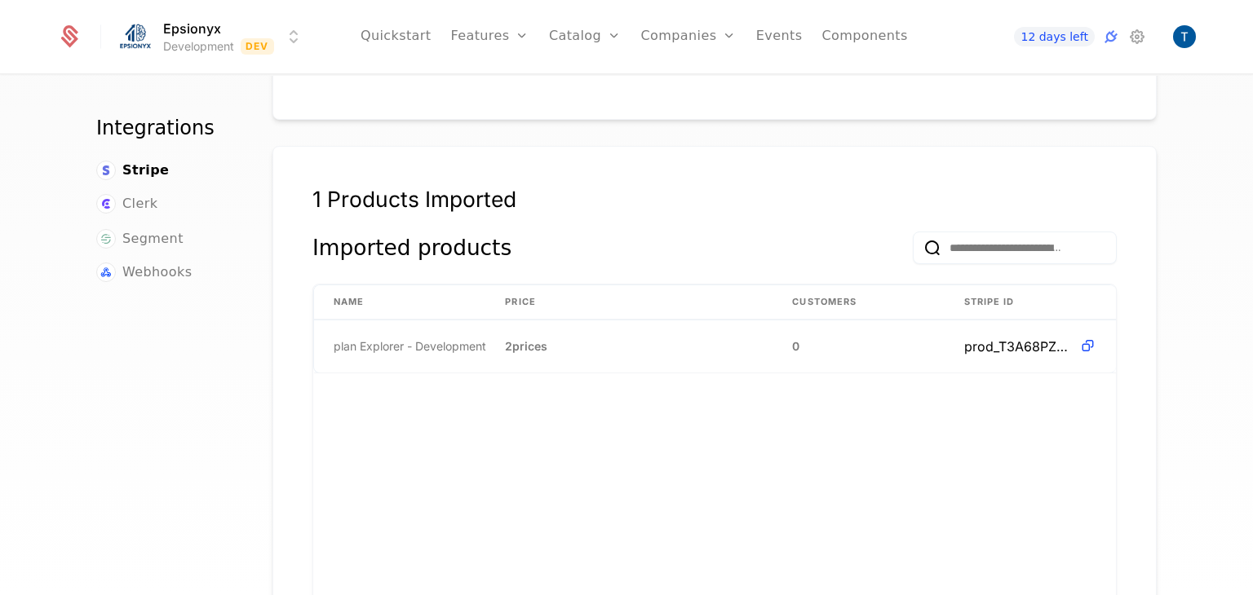
scroll to position [404, 0]
